Goal: Information Seeking & Learning: Learn about a topic

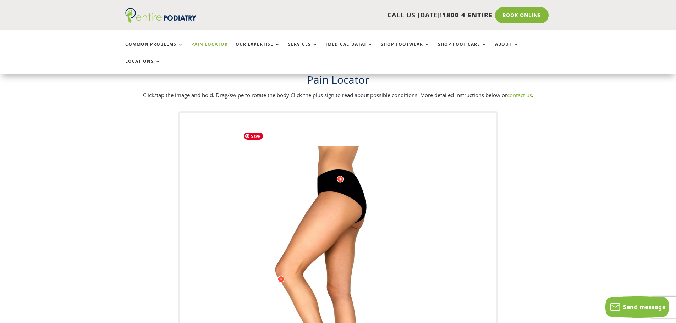
scroll to position [28, 0]
click at [339, 193] on img at bounding box center [338, 289] width 196 height 284
click at [351, 202] on img at bounding box center [338, 289] width 196 height 284
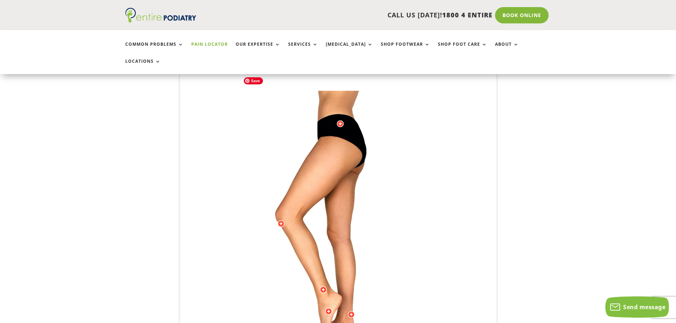
scroll to position [85, 0]
click at [340, 154] on img at bounding box center [338, 232] width 196 height 284
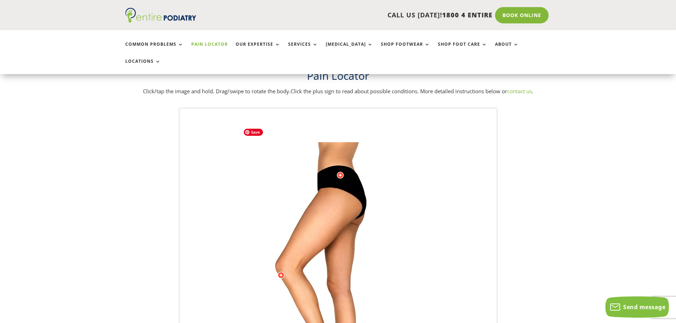
scroll to position [28, 0]
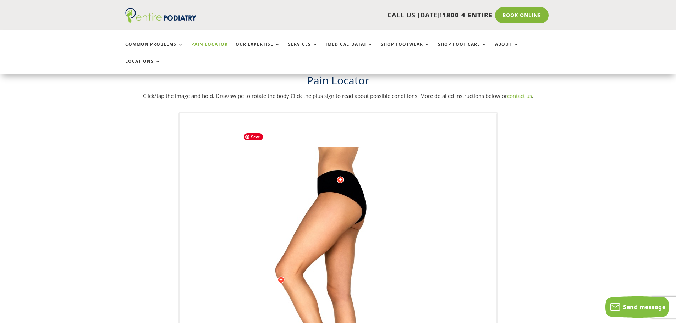
drag, startPoint x: 338, startPoint y: 163, endPoint x: 337, endPoint y: 188, distance: 24.5
click at [337, 187] on div "Licensed to [PERSON_NAME] Arts & Media Powered by WebRotate 360 ©" at bounding box center [338, 289] width 317 height 351
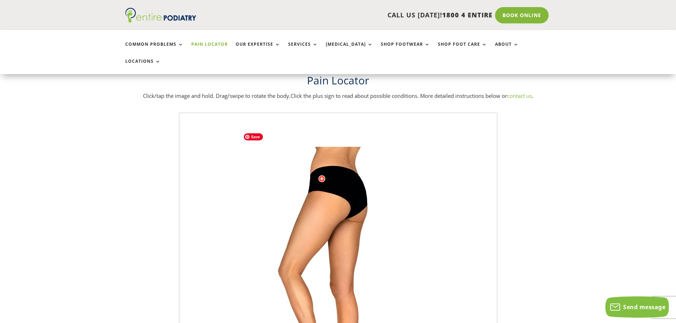
drag, startPoint x: 333, startPoint y: 197, endPoint x: 328, endPoint y: 197, distance: 5.0
click at [328, 197] on img at bounding box center [338, 289] width 196 height 284
click at [330, 203] on img at bounding box center [338, 289] width 196 height 284
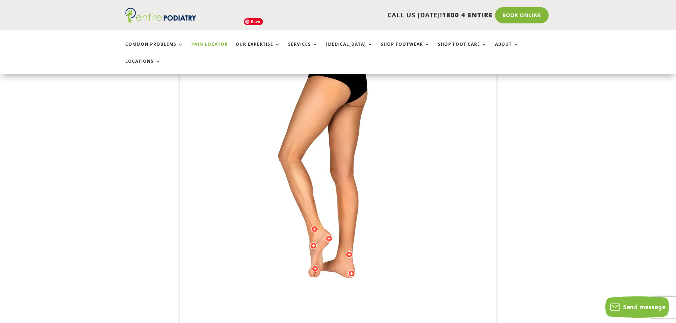
scroll to position [256, 0]
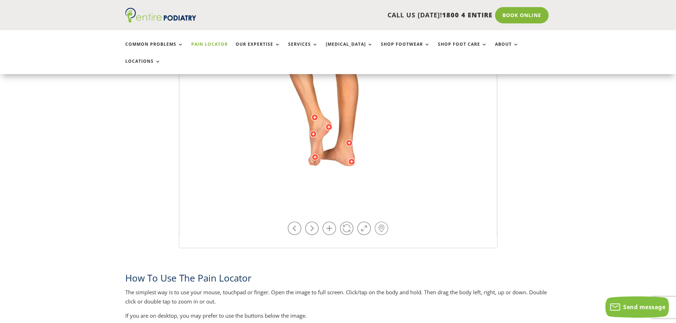
click at [380, 222] on link at bounding box center [381, 228] width 13 height 13
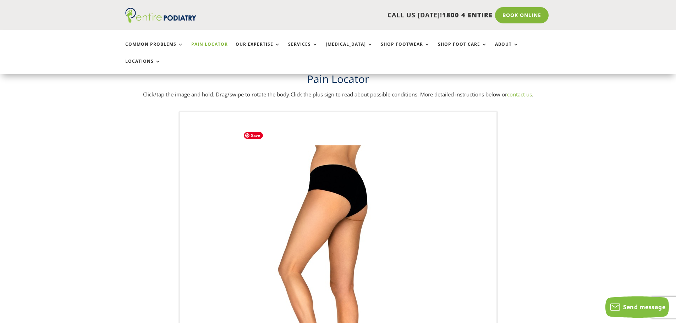
scroll to position [28, 0]
click at [332, 192] on img at bounding box center [338, 289] width 196 height 284
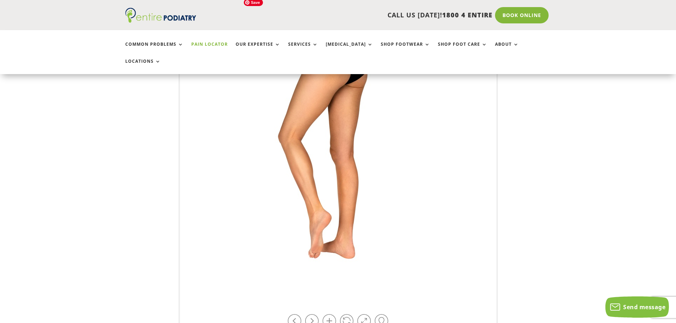
scroll to position [170, 0]
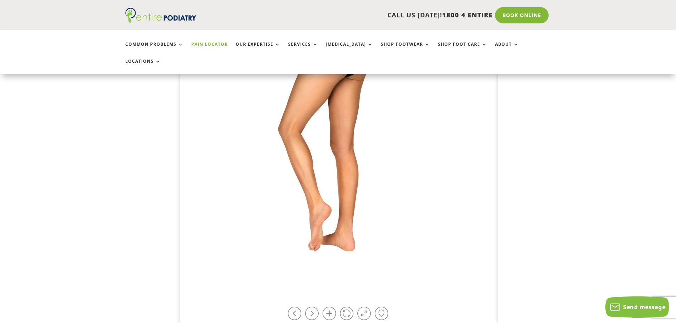
drag, startPoint x: 380, startPoint y: 297, endPoint x: 341, endPoint y: 197, distance: 107.6
click at [341, 197] on div "Licensed to [PERSON_NAME] Arts & Media Powered by WebRotate 360 ©" at bounding box center [338, 147] width 317 height 351
click at [381, 307] on link at bounding box center [381, 313] width 13 height 13
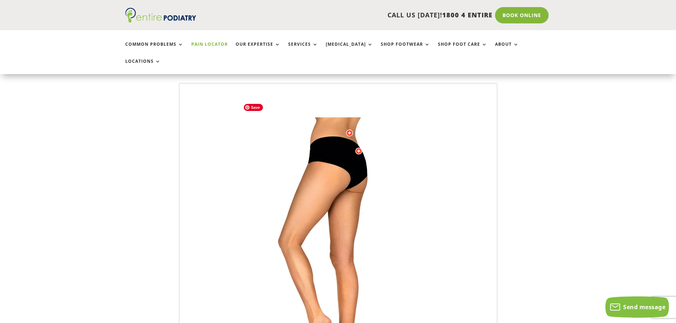
scroll to position [57, 0]
drag, startPoint x: 348, startPoint y: 116, endPoint x: 343, endPoint y: 125, distance: 10.6
click at [343, 125] on div "Licensed to [PERSON_NAME] Arts & Media Powered by WebRotate 360 ©" at bounding box center [338, 260] width 317 height 351
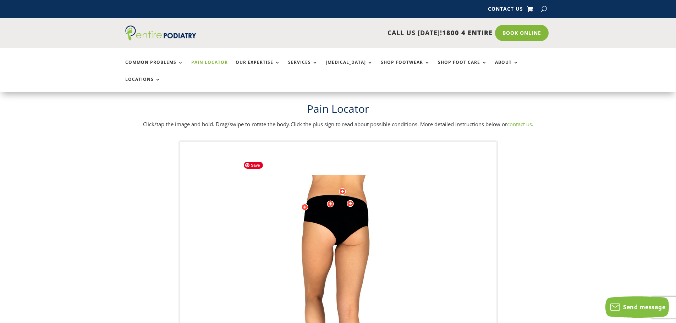
drag, startPoint x: 321, startPoint y: 211, endPoint x: 307, endPoint y: 210, distance: 14.6
click at [307, 210] on img at bounding box center [338, 317] width 196 height 284
click at [332, 201] on div at bounding box center [330, 204] width 7 height 7
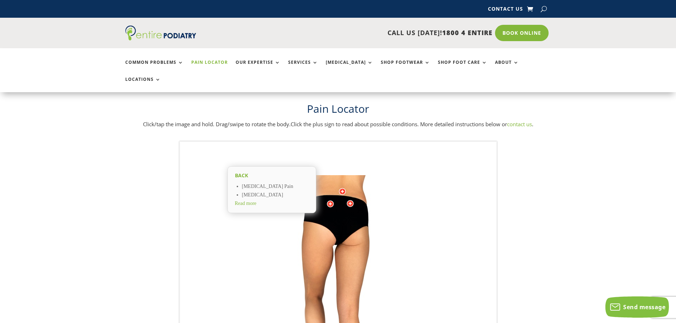
click at [351, 200] on div at bounding box center [350, 203] width 7 height 7
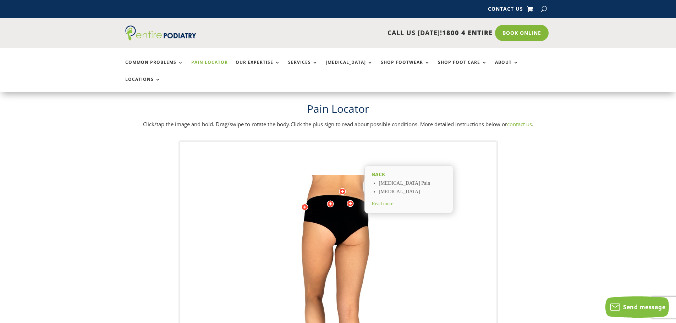
click at [305, 204] on div at bounding box center [304, 207] width 7 height 7
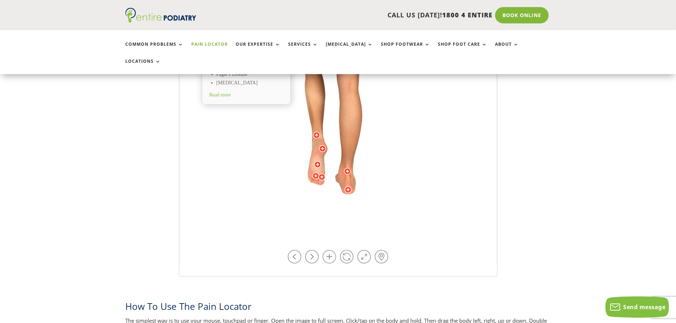
scroll to position [199, 0]
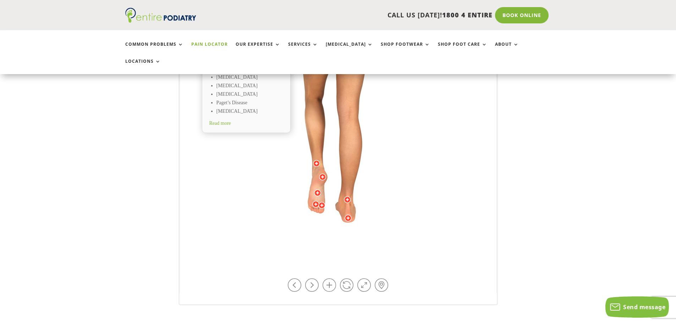
click at [315, 201] on div at bounding box center [315, 204] width 7 height 7
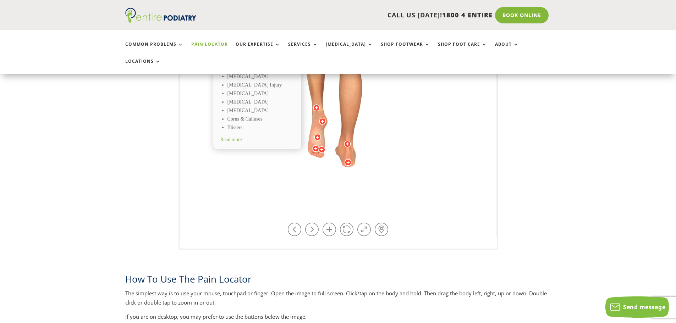
scroll to position [256, 0]
click at [312, 222] on link at bounding box center [311, 228] width 13 height 13
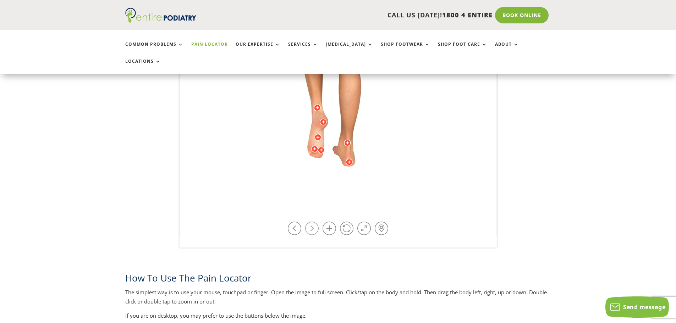
click at [312, 222] on link at bounding box center [311, 228] width 13 height 13
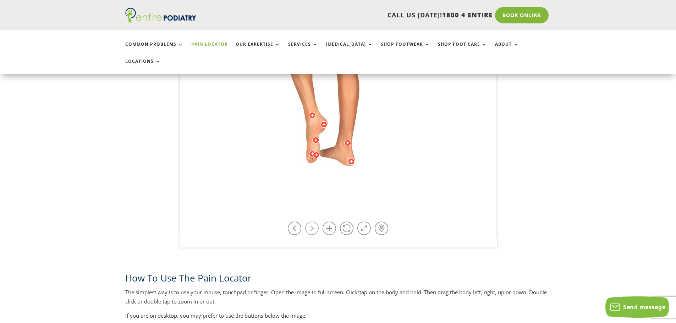
click at [312, 222] on link at bounding box center [311, 228] width 13 height 13
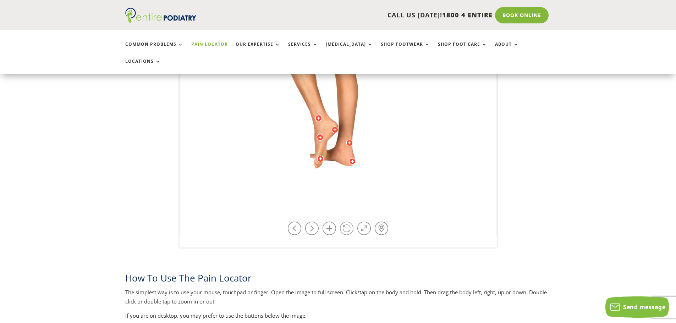
click at [348, 222] on link at bounding box center [346, 228] width 13 height 13
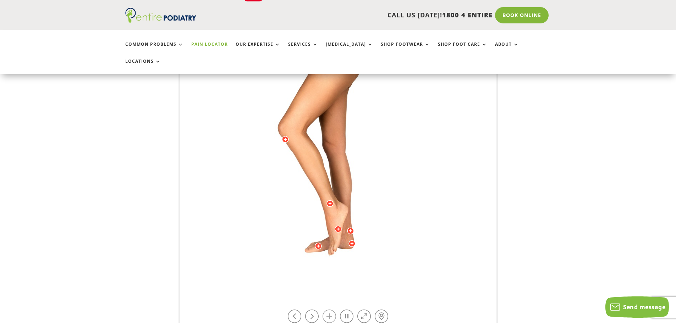
scroll to position [85, 0]
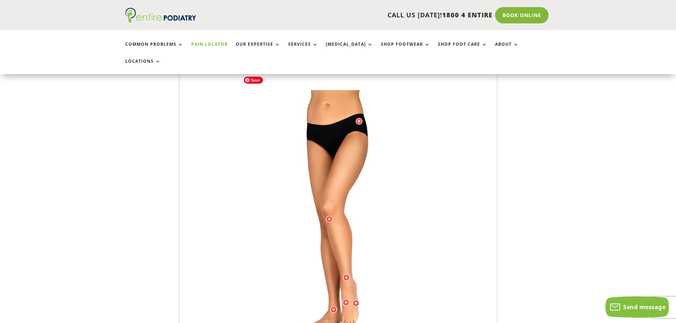
click at [318, 155] on img at bounding box center [338, 232] width 196 height 284
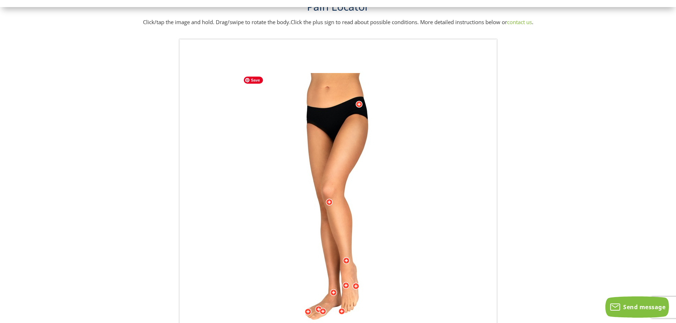
scroll to position [0, 0]
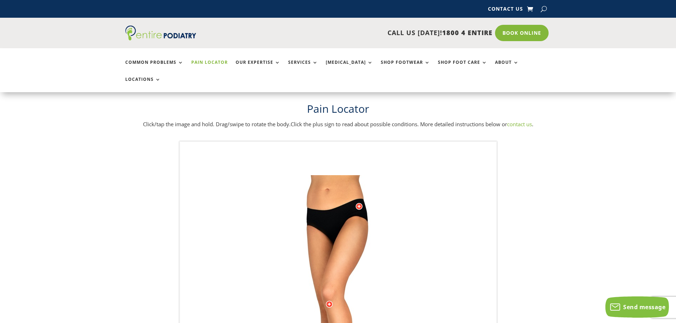
click at [204, 64] on link "Pain Locator" at bounding box center [209, 67] width 37 height 15
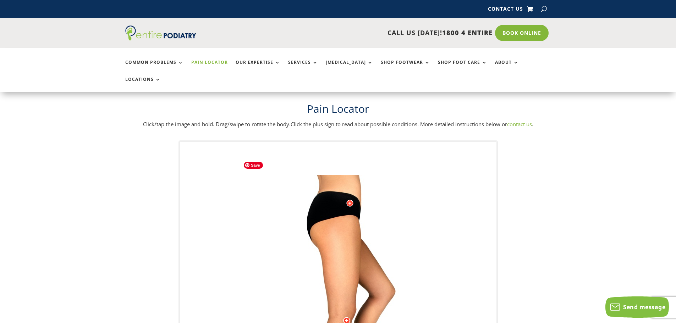
click at [342, 217] on img at bounding box center [338, 317] width 196 height 284
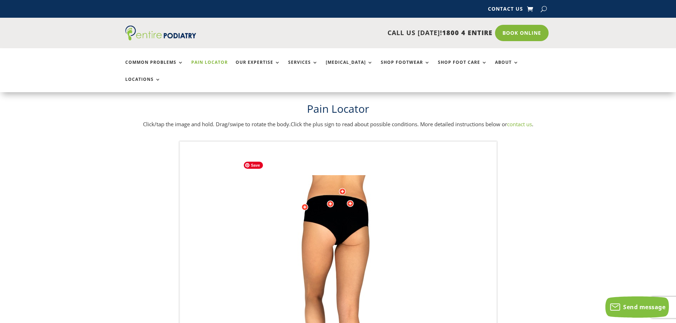
drag, startPoint x: 339, startPoint y: 220, endPoint x: 363, endPoint y: 220, distance: 24.5
click at [363, 220] on img at bounding box center [338, 317] width 196 height 284
drag, startPoint x: 341, startPoint y: 174, endPoint x: 286, endPoint y: 234, distance: 81.4
click at [336, 201] on div "Licensed to [PERSON_NAME] Arts & Media Powered by WebRotate 360 ©" at bounding box center [338, 317] width 317 height 351
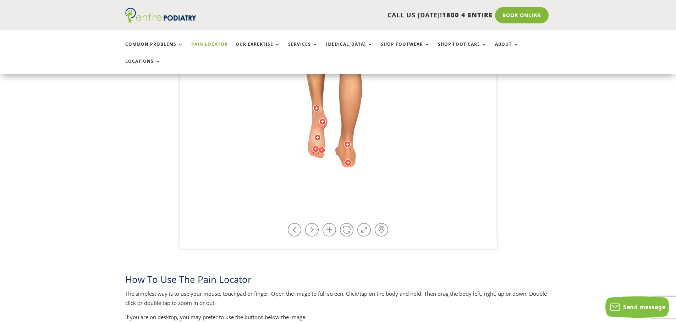
scroll to position [256, 0]
click at [330, 222] on link at bounding box center [329, 228] width 13 height 13
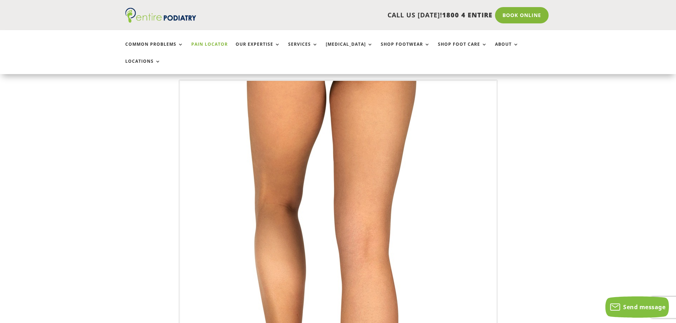
scroll to position [0, 0]
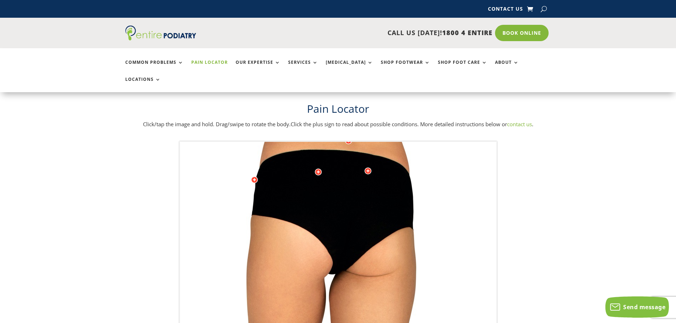
drag, startPoint x: 302, startPoint y: 158, endPoint x: 299, endPoint y: 285, distance: 126.7
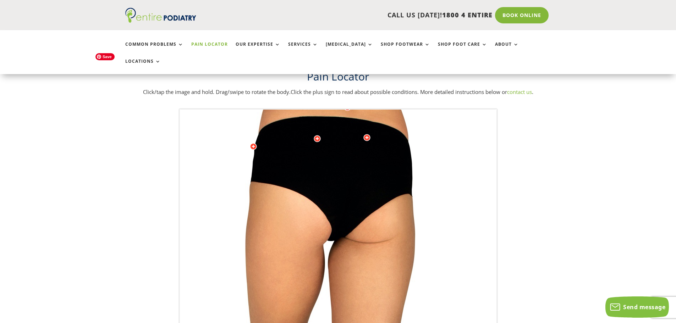
scroll to position [32, 0]
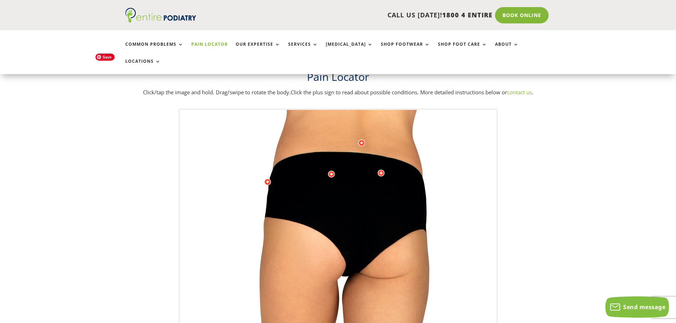
drag, startPoint x: 304, startPoint y: 205, endPoint x: 308, endPoint y: 239, distance: 34.0
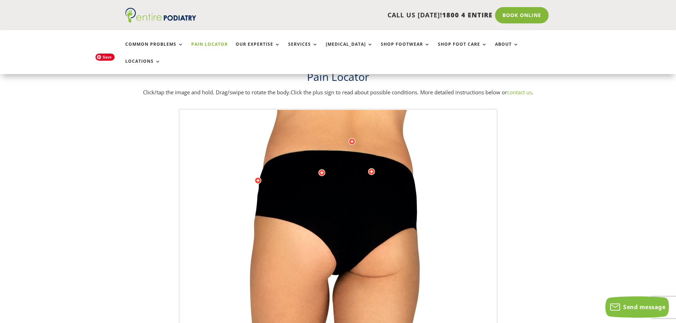
click at [258, 177] on div at bounding box center [257, 180] width 7 height 7
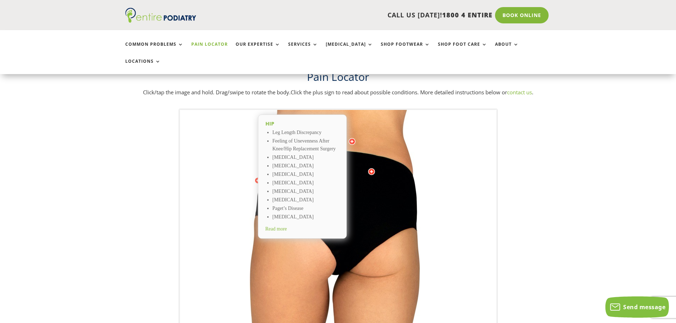
click at [156, 208] on div "Licensed to Lee-Archer Arts & Media Powered by WebRotate 360 © Hip Leg Length D…" at bounding box center [338, 291] width 676 height 364
